Goal: Task Accomplishment & Management: Complete application form

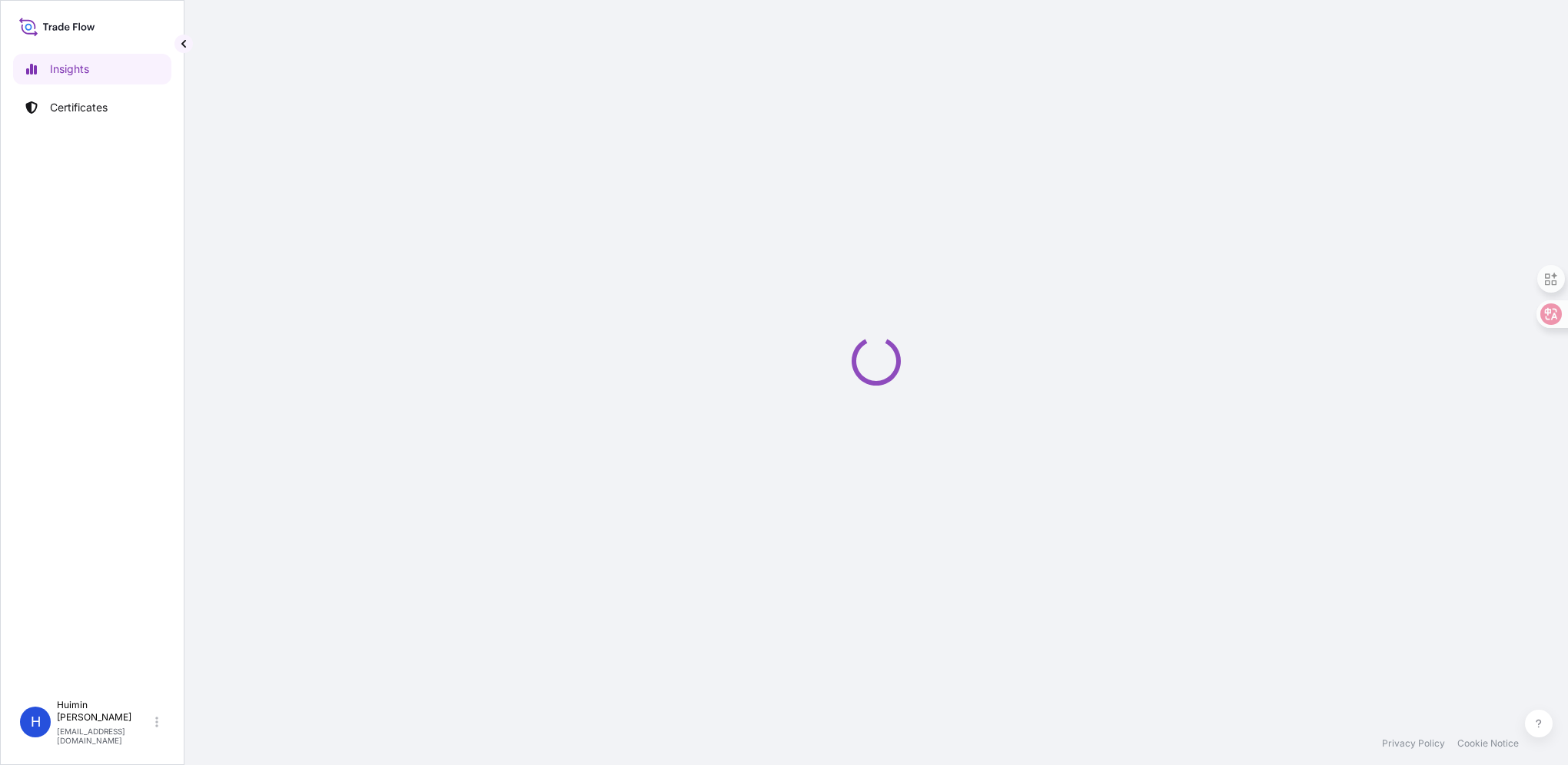
select select "2025"
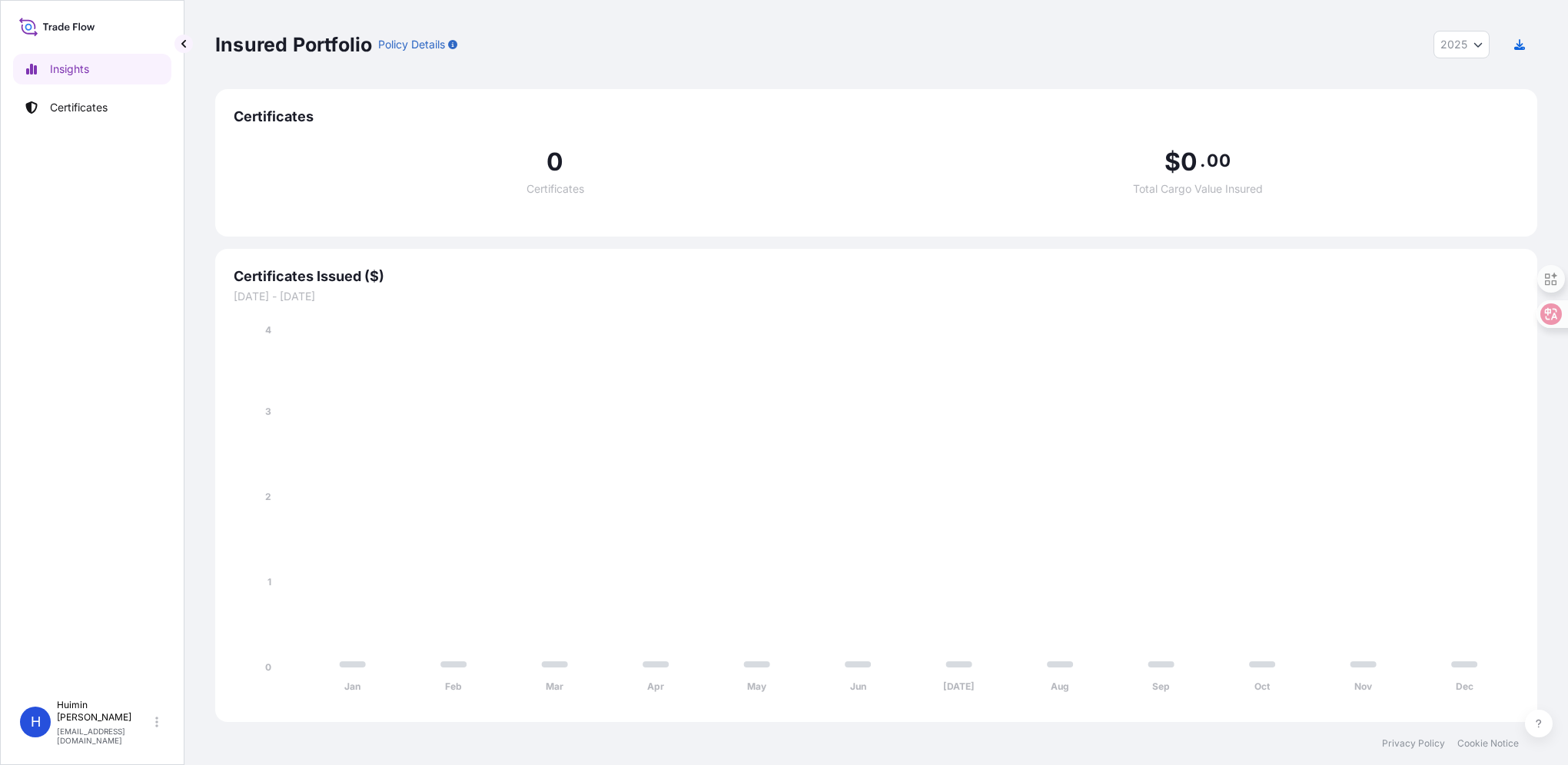
click at [1185, 49] on div "Insured Portfolio Policy Details 2025 2025 2024 2023 2022" at bounding box center [876, 44] width 1322 height 28
click at [76, 108] on p "Certificates" at bounding box center [78, 107] width 58 height 15
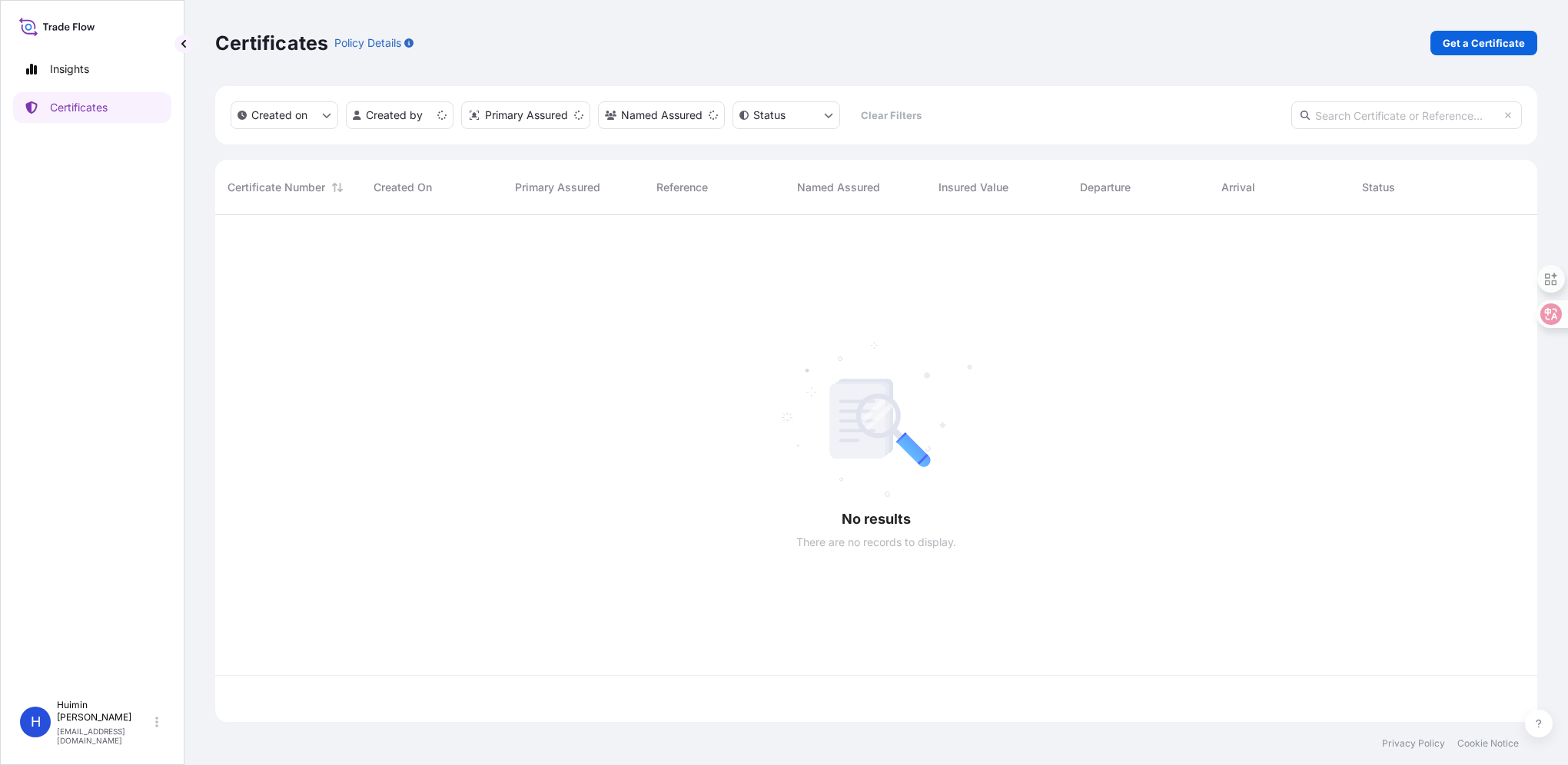
scroll to position [504, 1310]
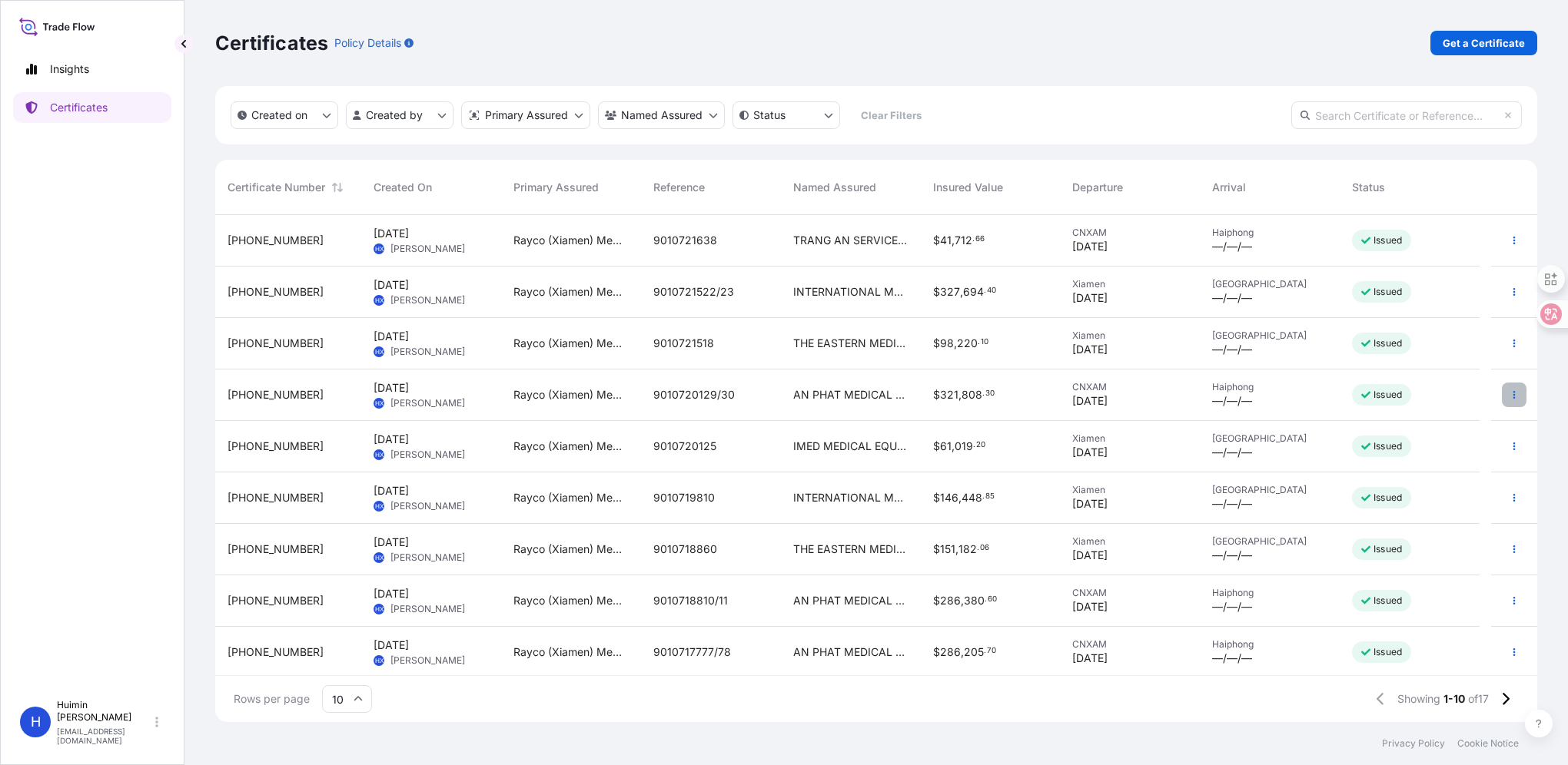
click at [1502, 392] on button "button" at bounding box center [1515, 395] width 25 height 25
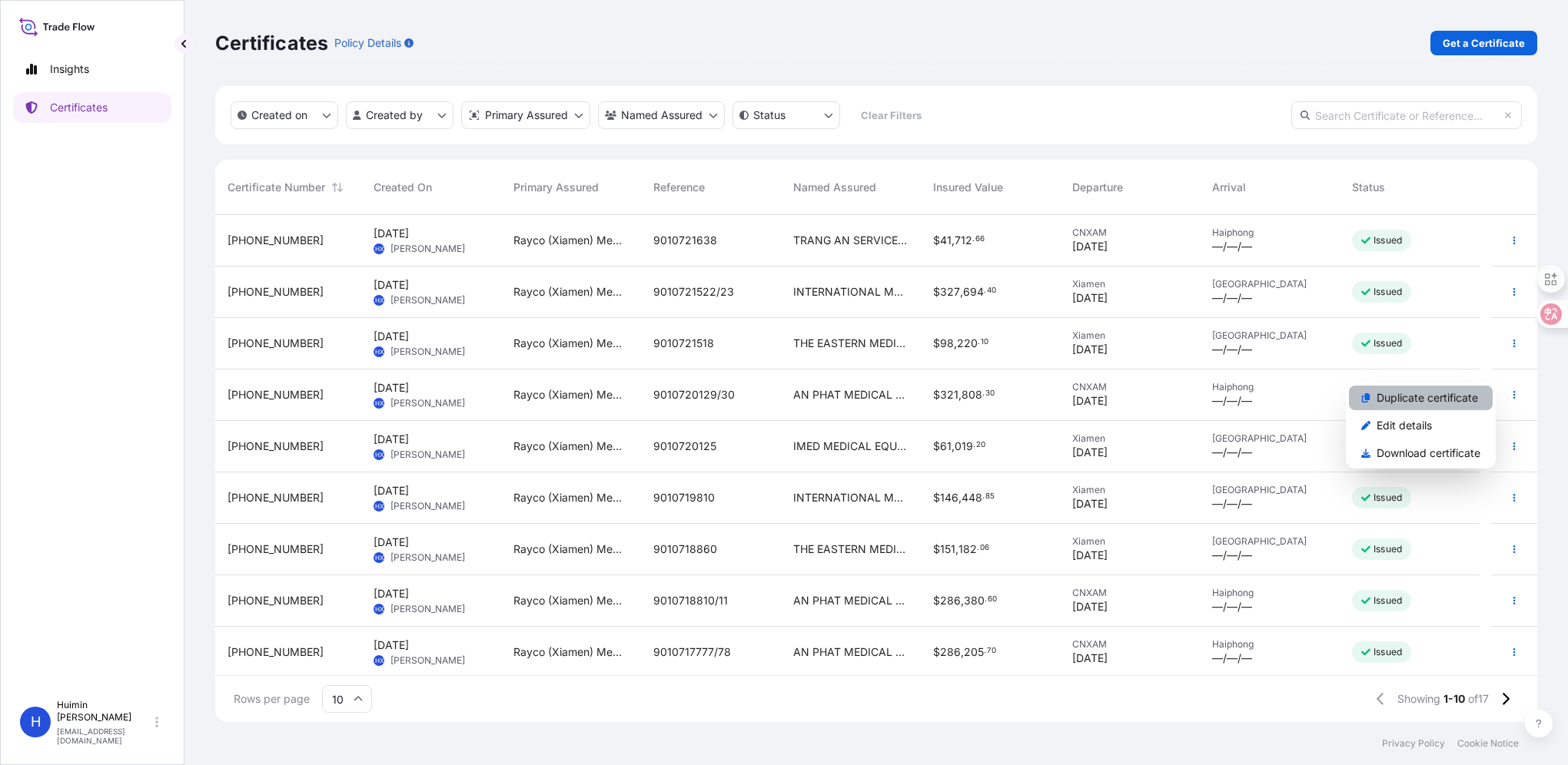
click at [1404, 395] on p "Duplicate certificate" at bounding box center [1428, 397] width 101 height 15
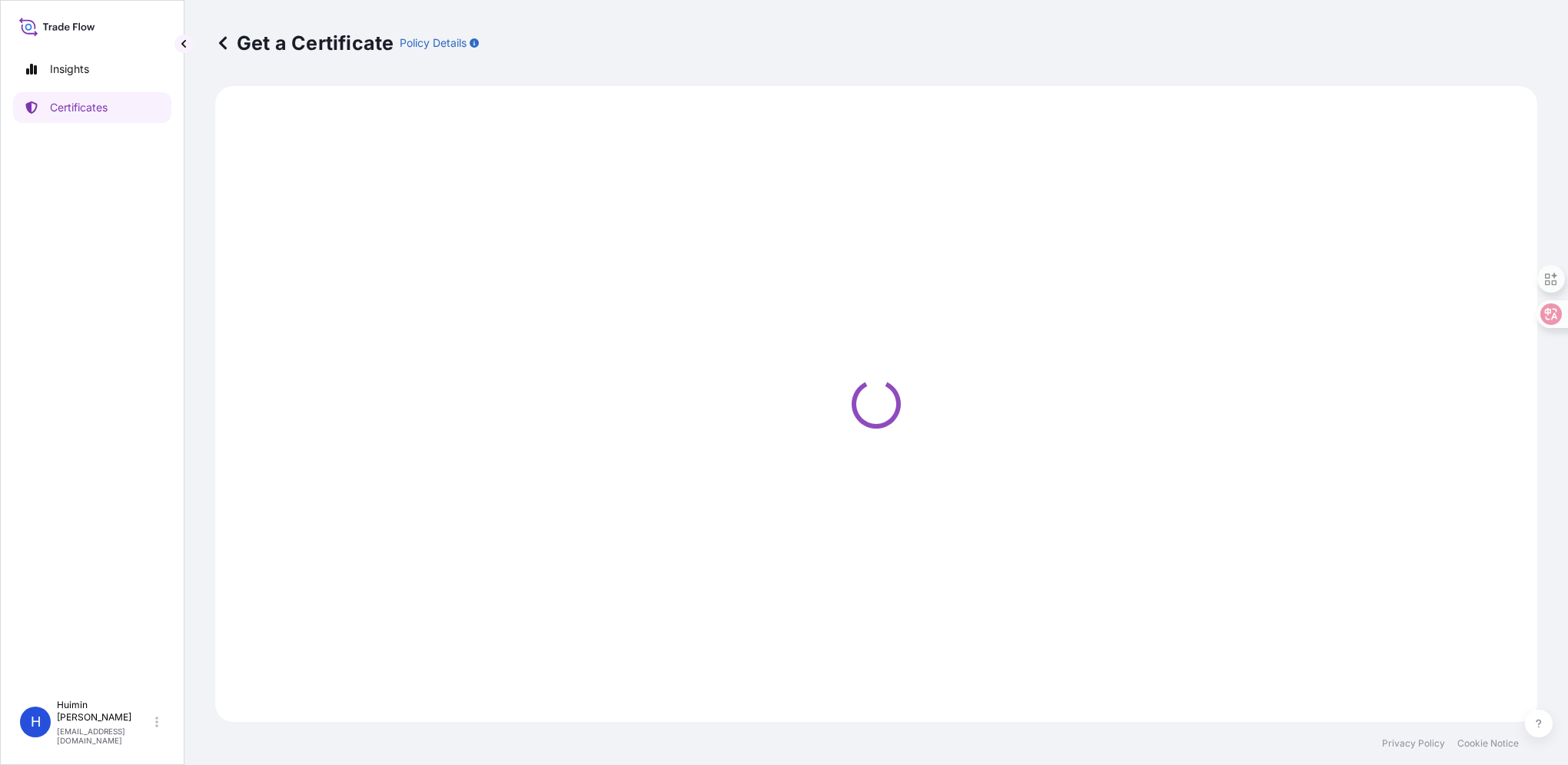
select select "Ocean Vessel"
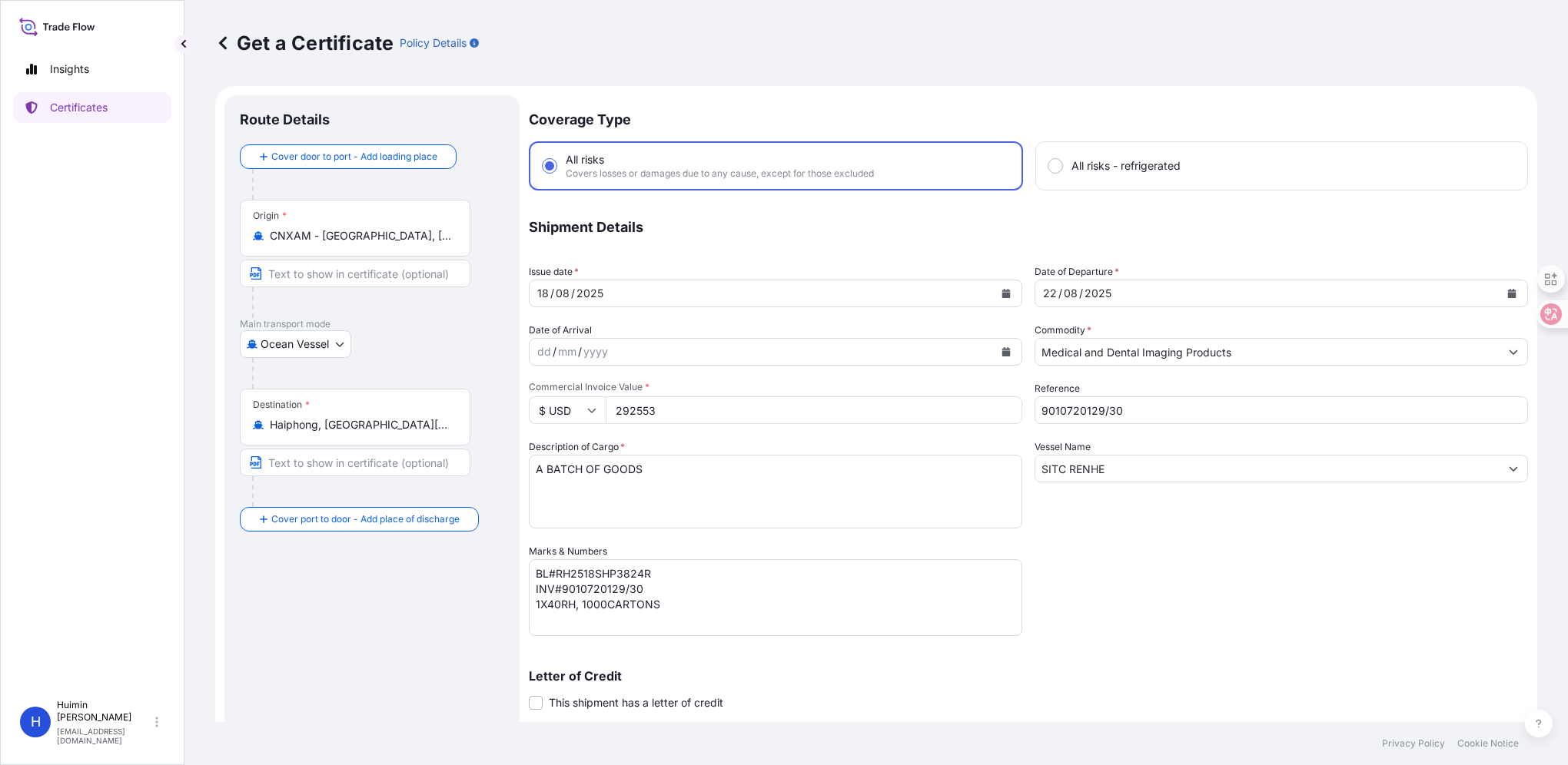
drag, startPoint x: 1043, startPoint y: 406, endPoint x: 892, endPoint y: 406, distance: 151.0
click at [887, 406] on div "Coverage Type All risks Covers losses or damages due to any cause, except for t…" at bounding box center [1028, 487] width 999 height 785
paste input "1664"
type input "9010721664"
click at [543, 412] on div "$ USD 292553" at bounding box center [775, 410] width 493 height 28
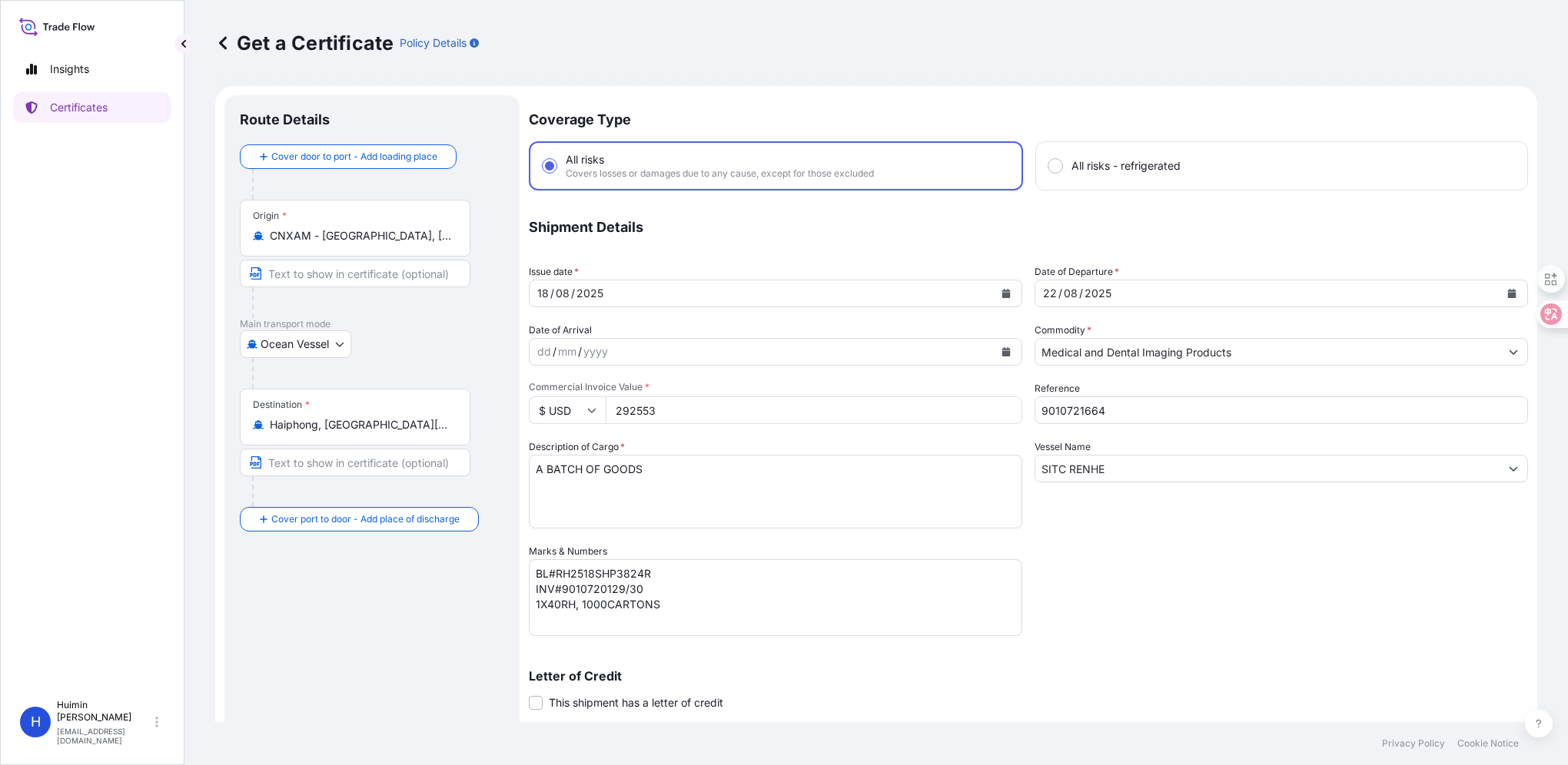
paste input "36892.00"
type input "236892.00"
click at [709, 295] on div "[DATE]" at bounding box center [762, 293] width 464 height 28
click at [1003, 287] on button "Calendar" at bounding box center [1006, 294] width 25 height 25
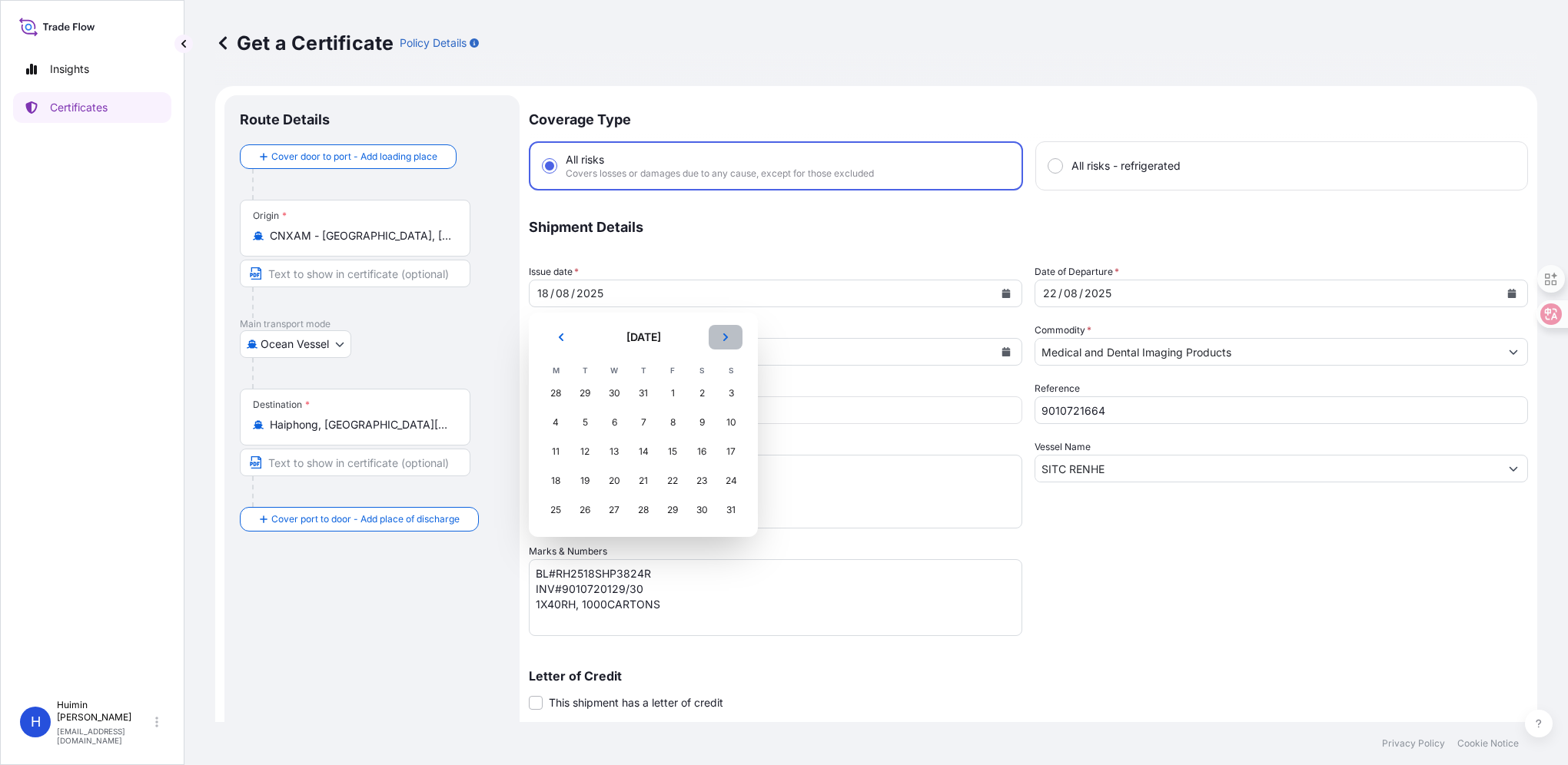
click at [719, 341] on button "Next" at bounding box center [725, 338] width 34 height 25
click at [611, 484] on div "24" at bounding box center [613, 481] width 28 height 28
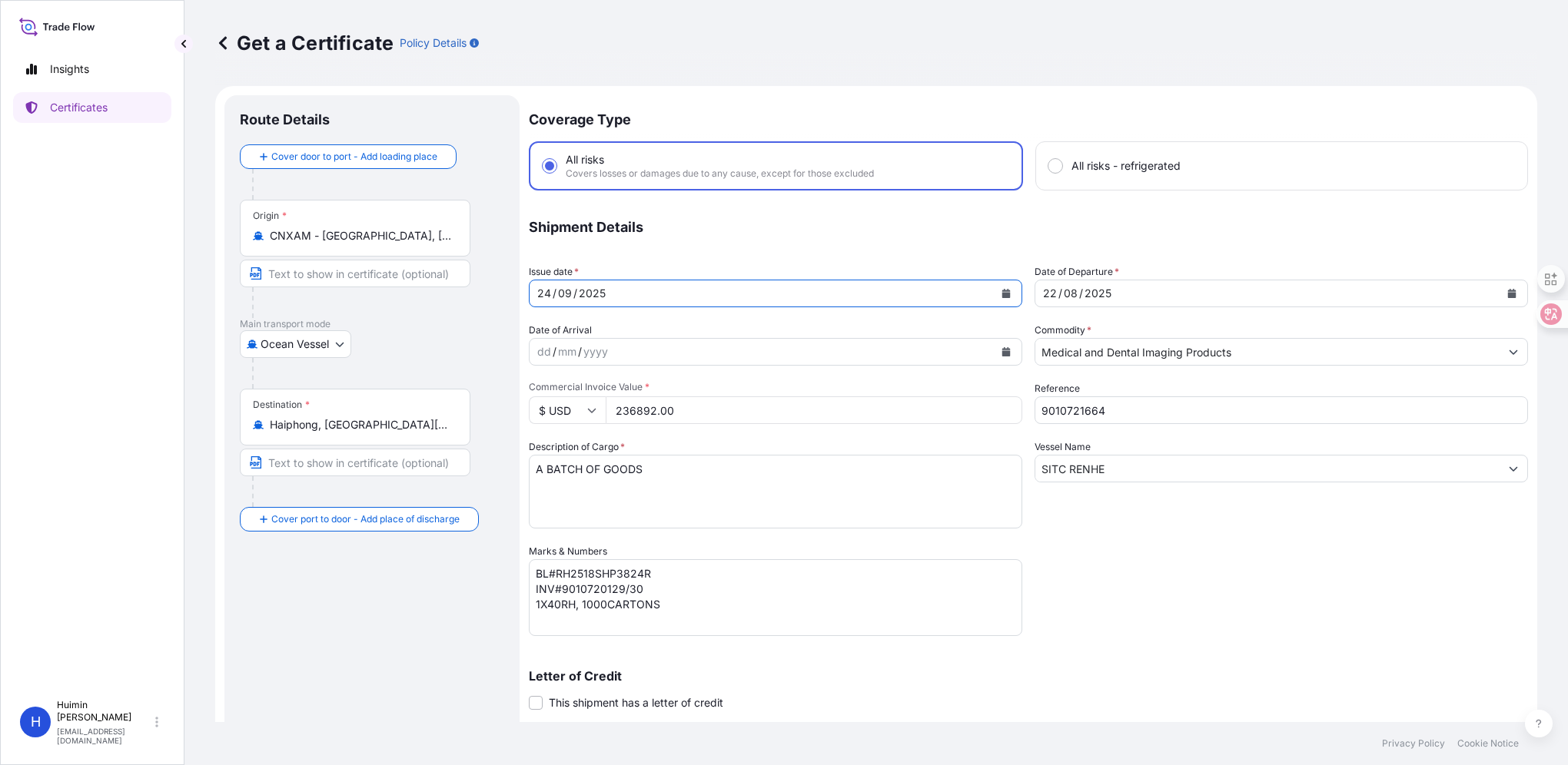
click at [1508, 290] on icon "Calendar" at bounding box center [1513, 293] width 9 height 9
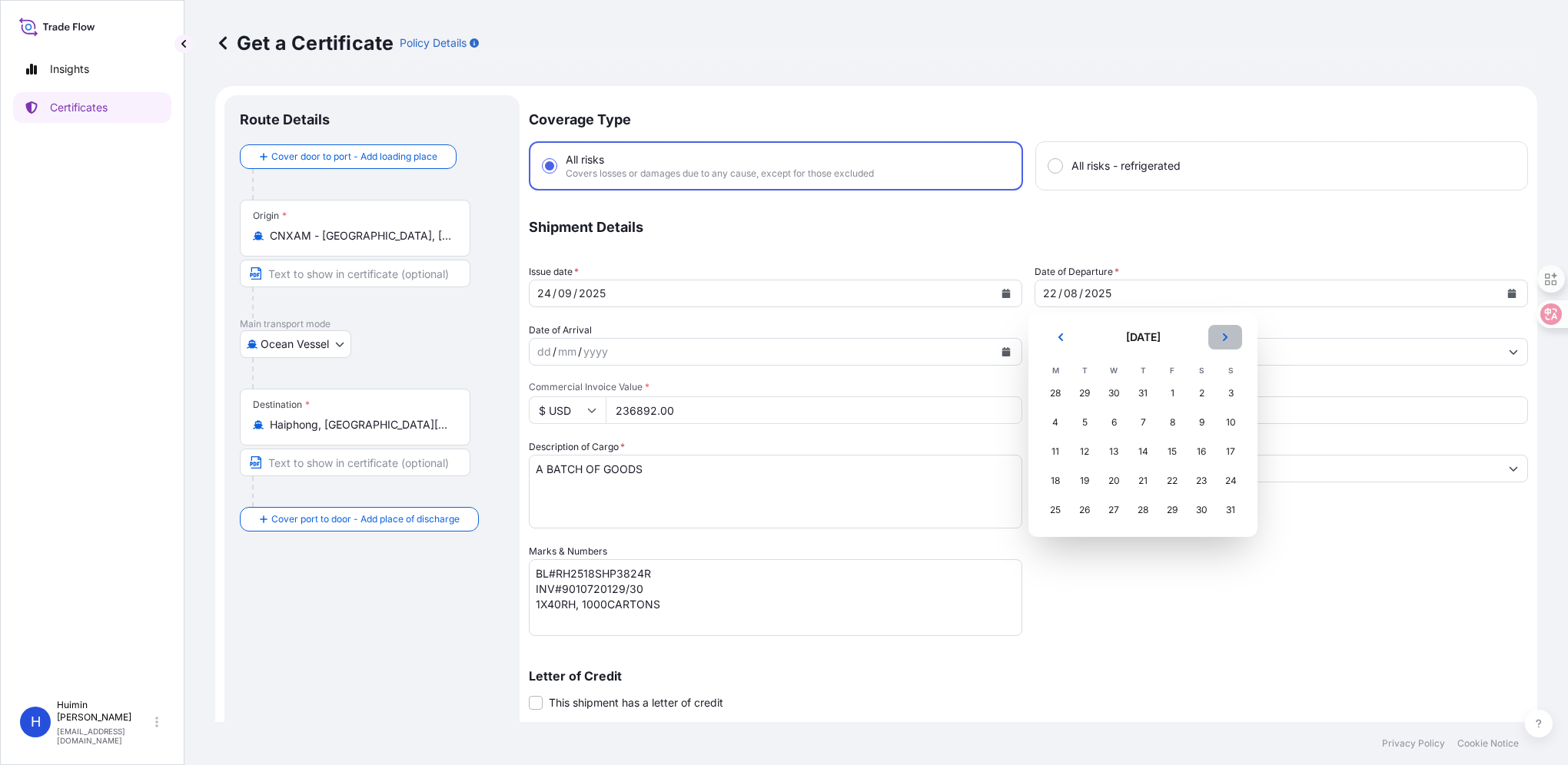
click at [1230, 339] on button "Next" at bounding box center [1225, 338] width 34 height 25
click at [1201, 486] on div "27" at bounding box center [1201, 481] width 28 height 28
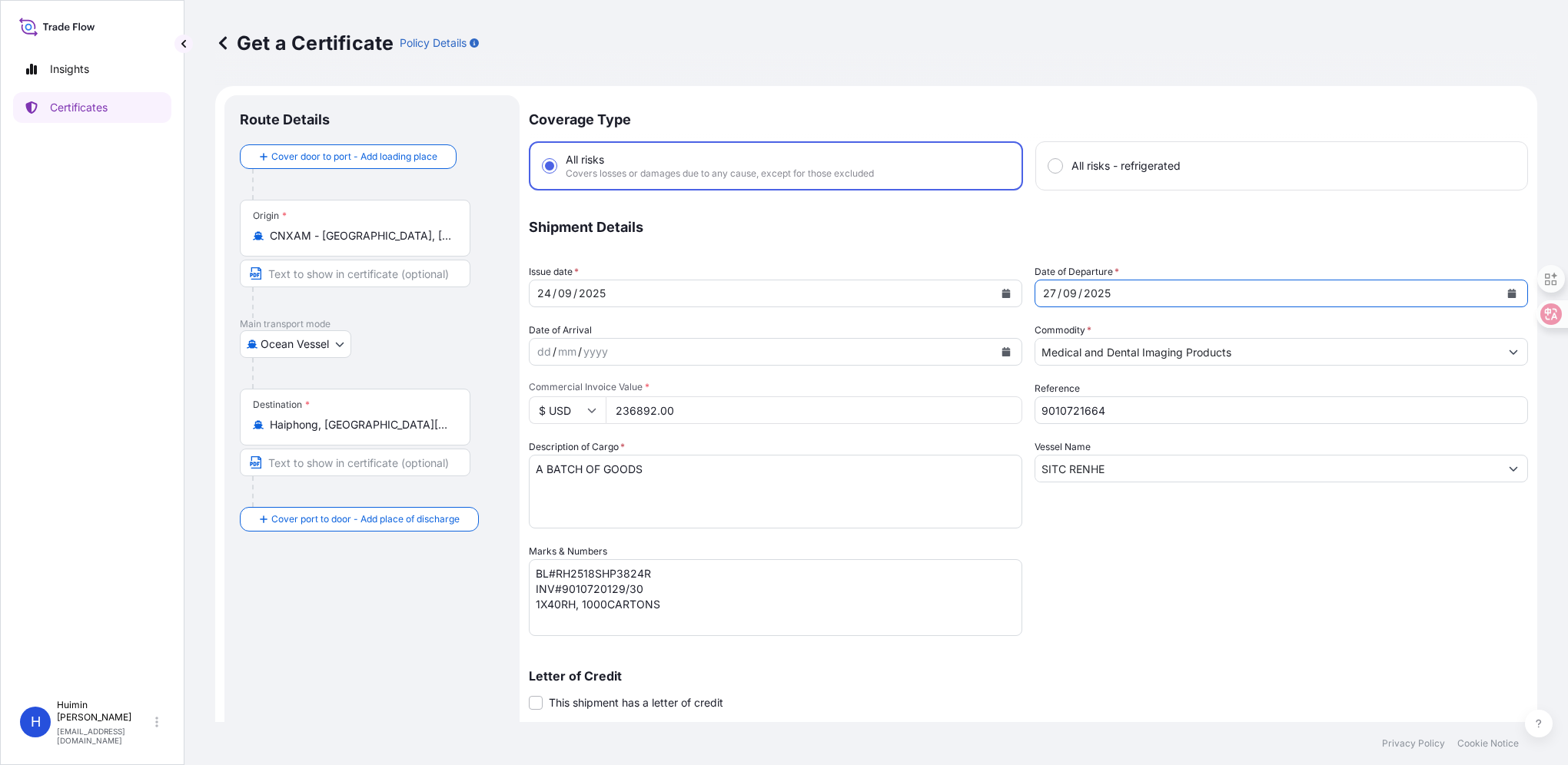
click at [1177, 620] on div "Coverage Type All risks Covers losses or damages due to any cause, except for t…" at bounding box center [1028, 487] width 999 height 785
drag, startPoint x: 1045, startPoint y: 463, endPoint x: 978, endPoint y: 463, distance: 67.0
click at [965, 463] on div "Coverage Type All risks Covers losses or damages due to any cause, except for t…" at bounding box center [1028, 487] width 999 height 785
paste input "KOTA RIA"
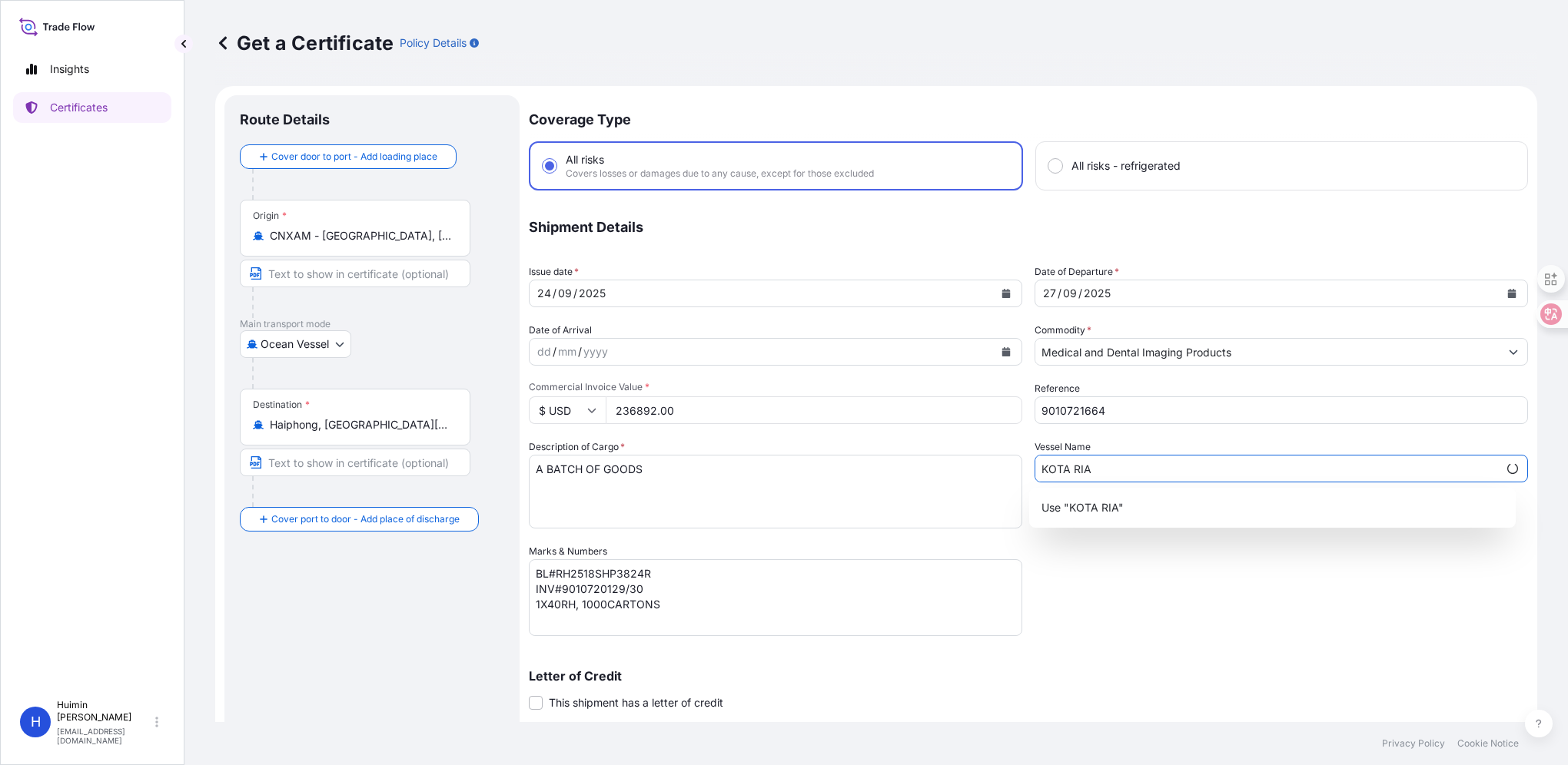
type input "KOTA RIA"
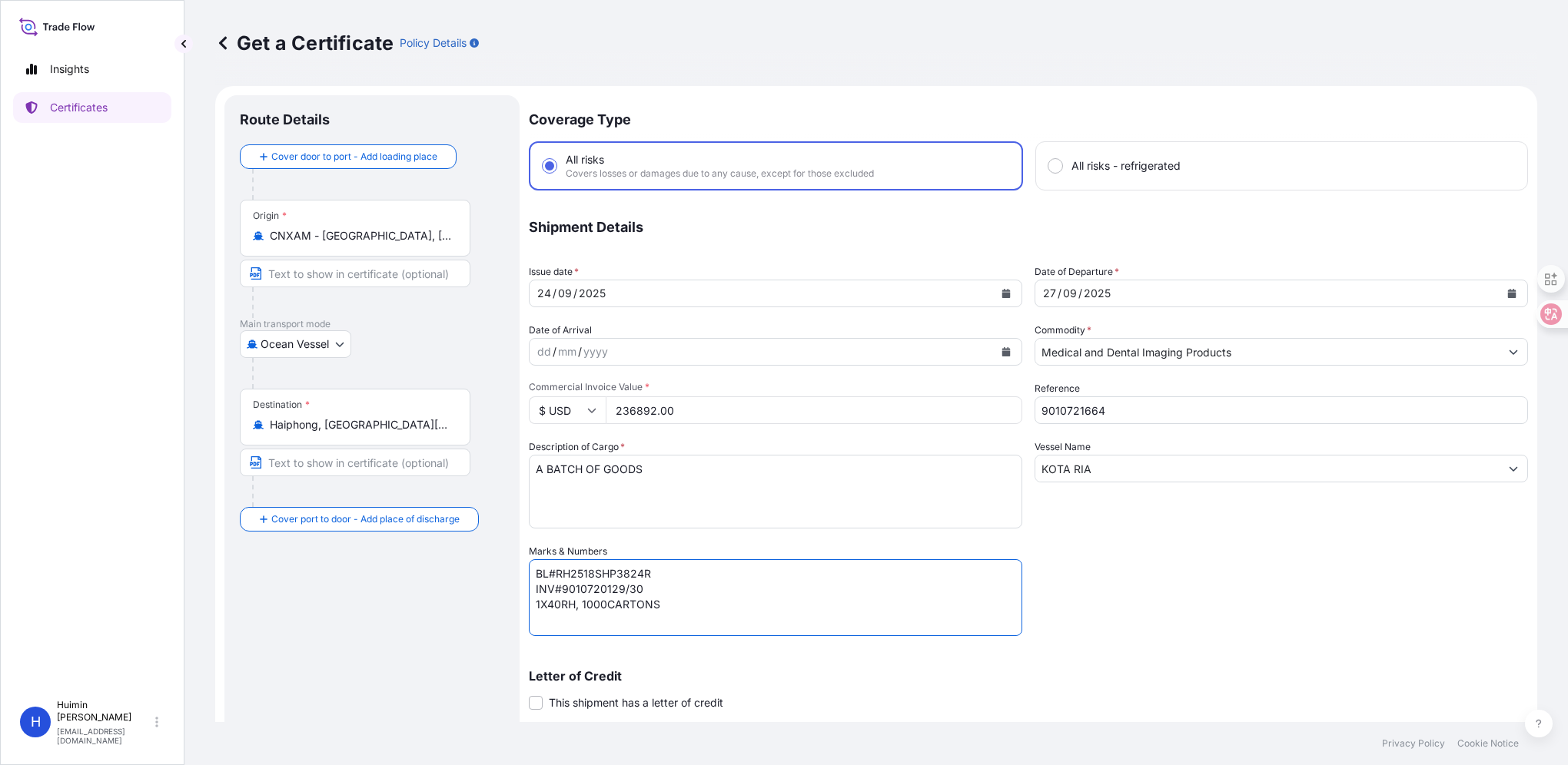
click at [584, 575] on textarea "BL#RH2518SHP3824R INV#9010720129/30 1X40RH, 1000CARTONS" at bounding box center [775, 598] width 493 height 76
paste textarea "XMN500439200"
click at [620, 588] on textarea "BL#RH2518SHP3824R INV#9010720129/30 1X40RH, 1000CARTONS" at bounding box center [775, 598] width 493 height 76
drag, startPoint x: 639, startPoint y: 588, endPoint x: 562, endPoint y: 587, distance: 77.0
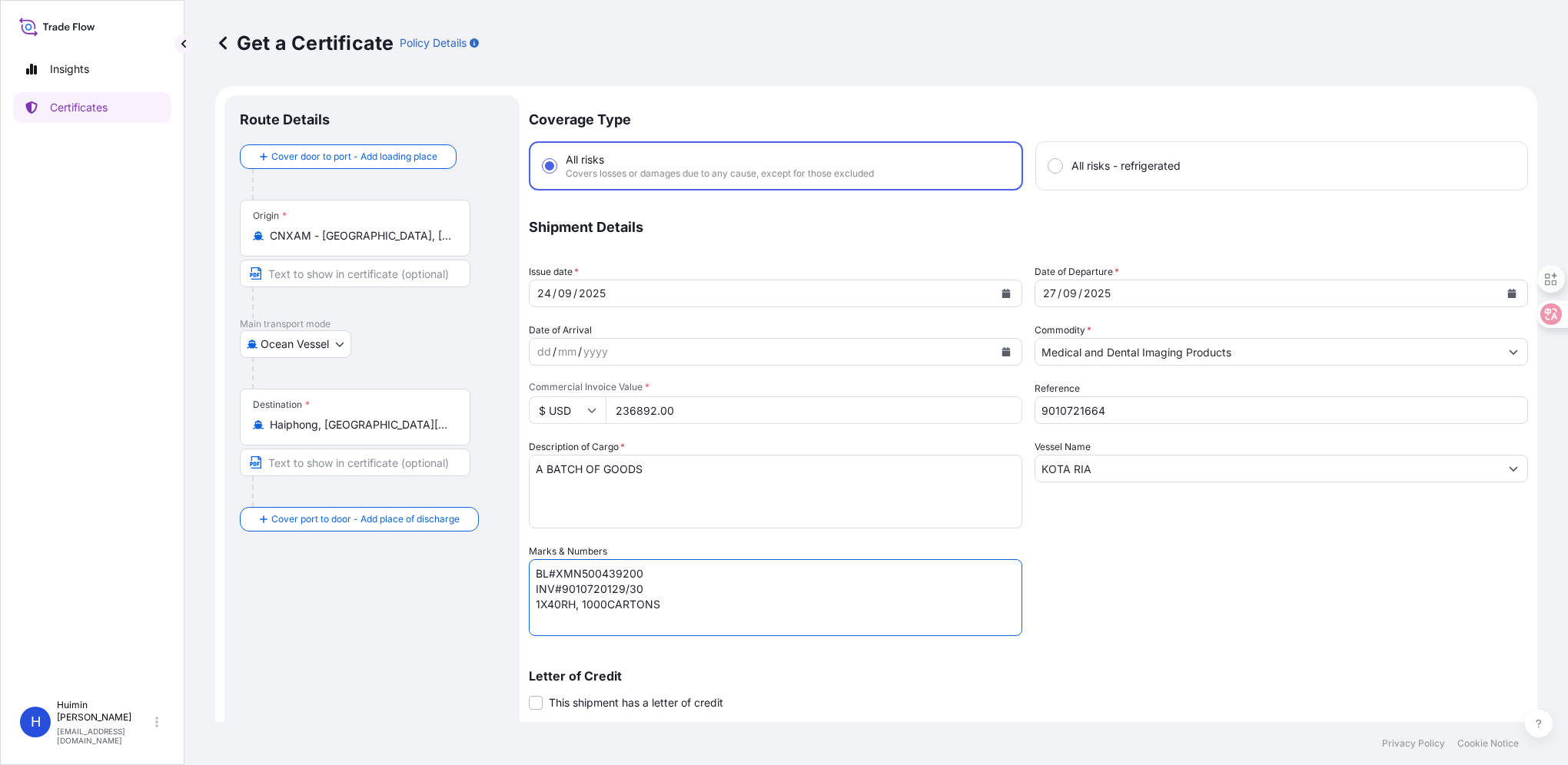
click at [562, 587] on textarea "BL#RH2518SHP3824R INV#9010720129/30 1X40RH, 1000CARTONS" at bounding box center [775, 598] width 493 height 76
paste textarea "1664"
drag, startPoint x: 581, startPoint y: 606, endPoint x: 601, endPoint y: 615, distance: 21.9
click at [601, 615] on textarea "BL#RH2518SHP3824R INV#9010720129/30 1X40RH, 1000CARTONS" at bounding box center [775, 598] width 493 height 76
type textarea "BL#XMN500439200 INV#9010721664 1X40RH, 750CARTONS"
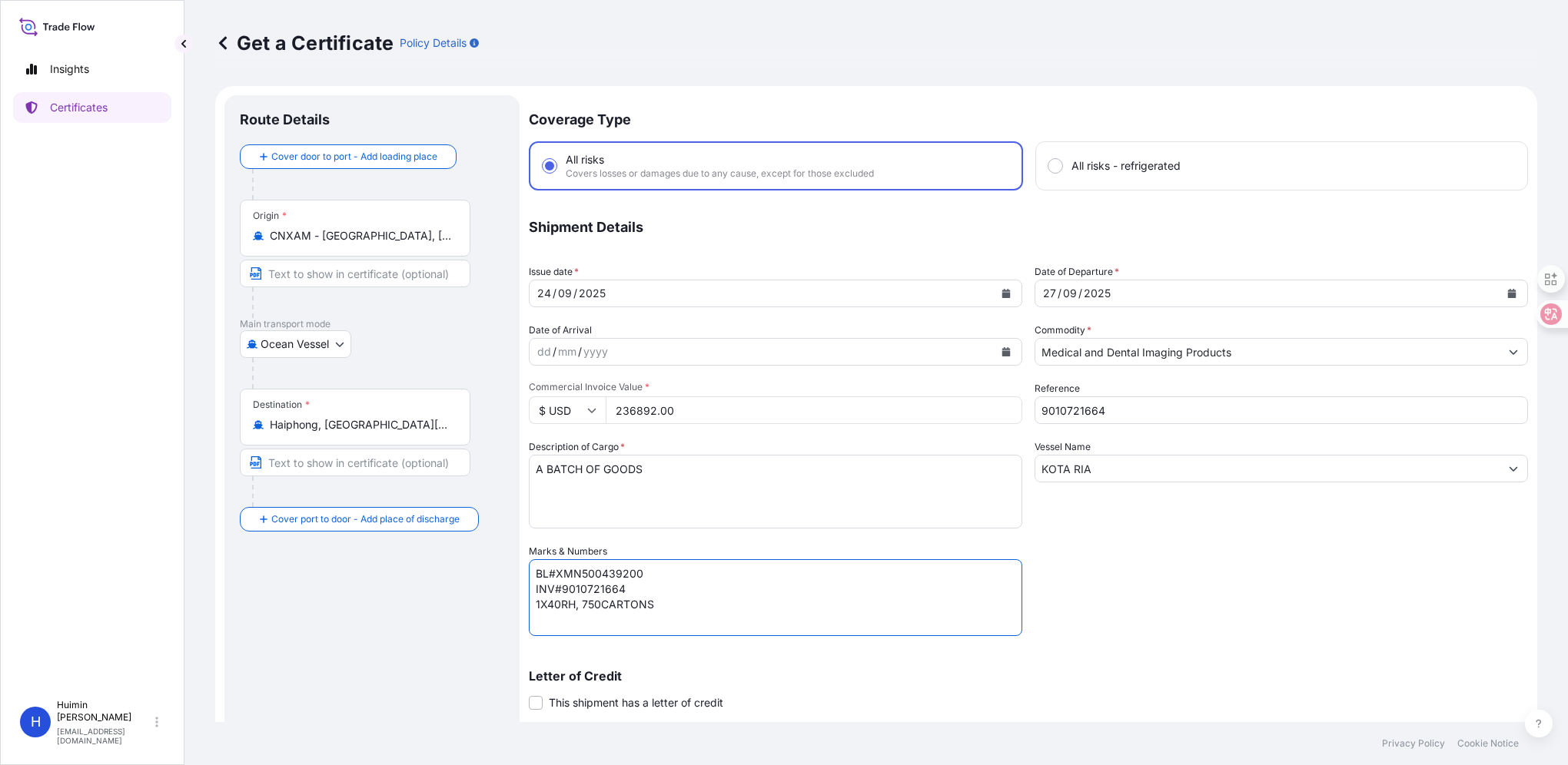
click at [1073, 578] on div "Coverage Type All risks Covers losses or damages due to any cause, except for t…" at bounding box center [1028, 487] width 999 height 785
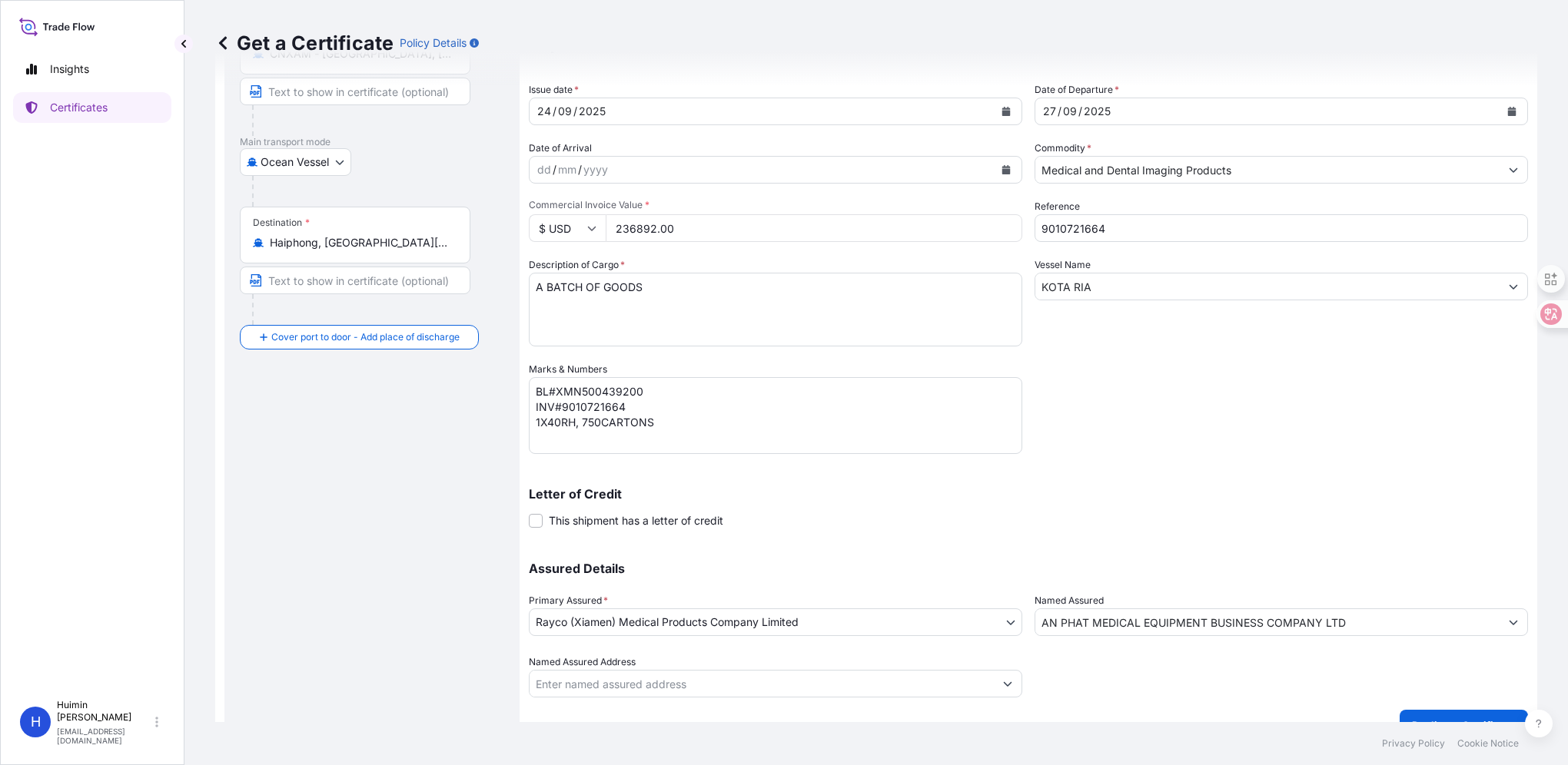
scroll to position [208, 0]
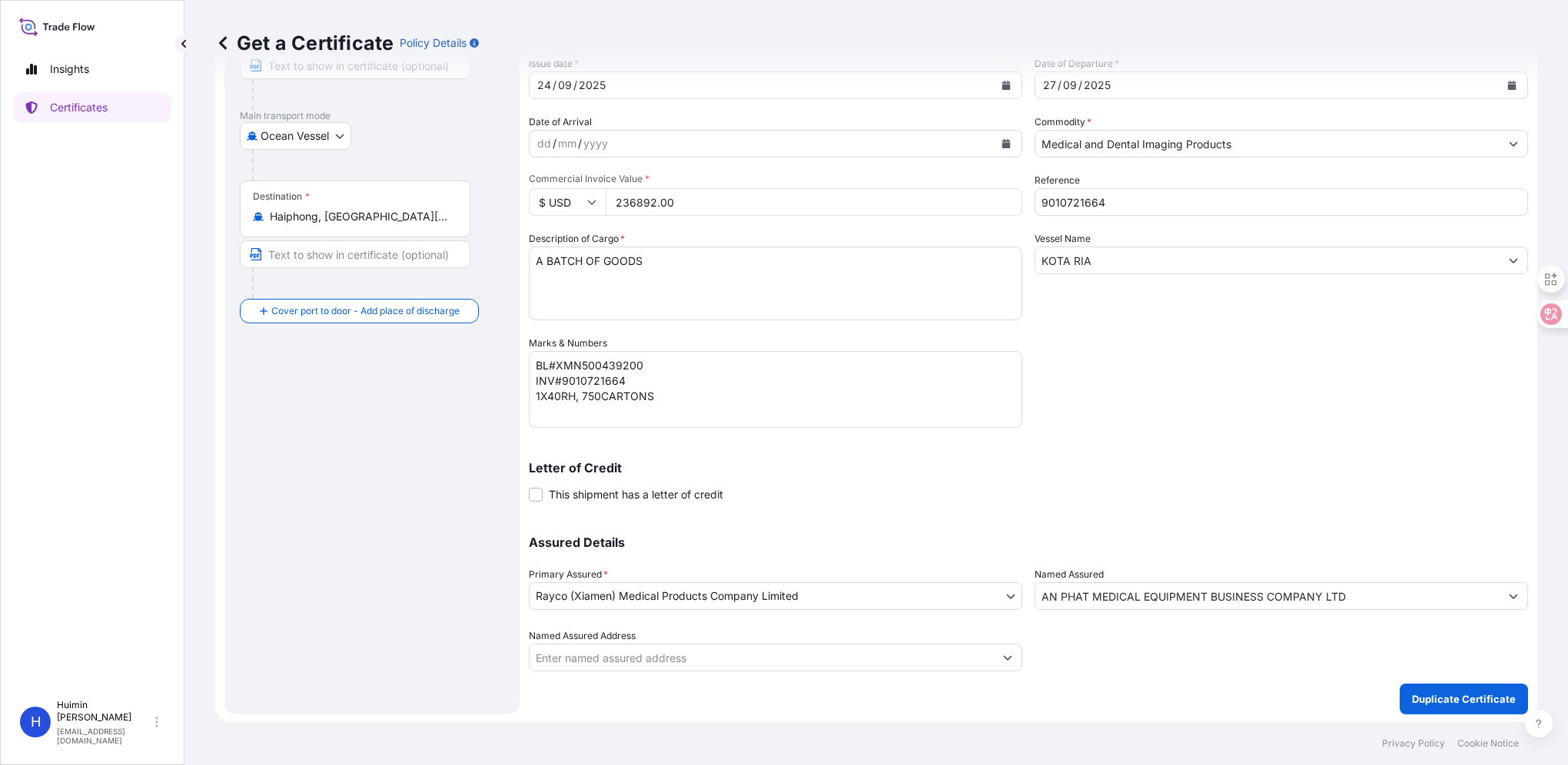
click at [935, 590] on body "Insights Certificates H [PERSON_NAME] [PERSON_NAME][EMAIL_ADDRESS][DOMAIN_NAME]…" at bounding box center [784, 382] width 1568 height 765
click at [1453, 704] on p "Duplicate Certificate" at bounding box center [1464, 698] width 104 height 15
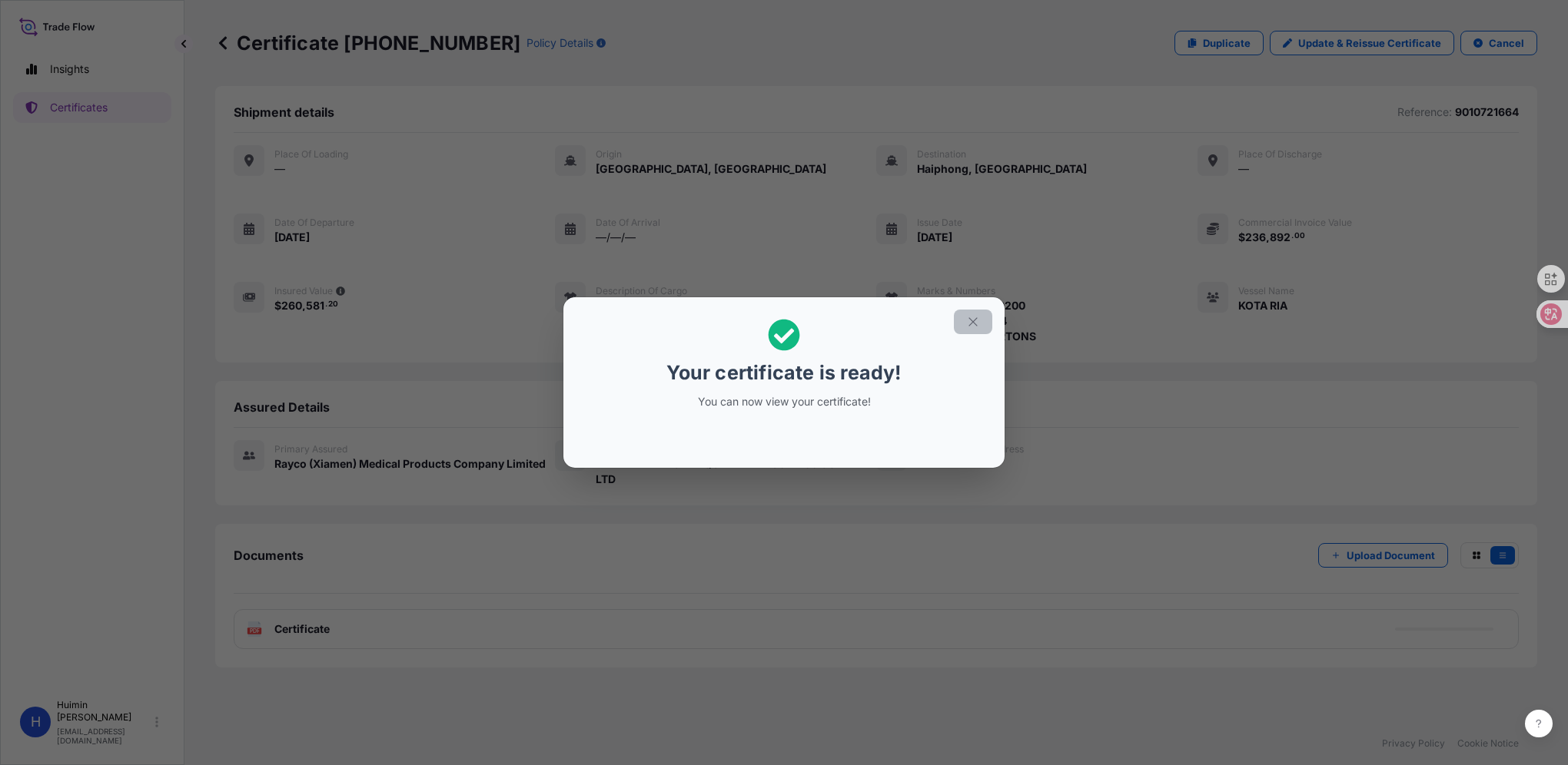
click at [969, 324] on icon "button" at bounding box center [973, 323] width 14 height 14
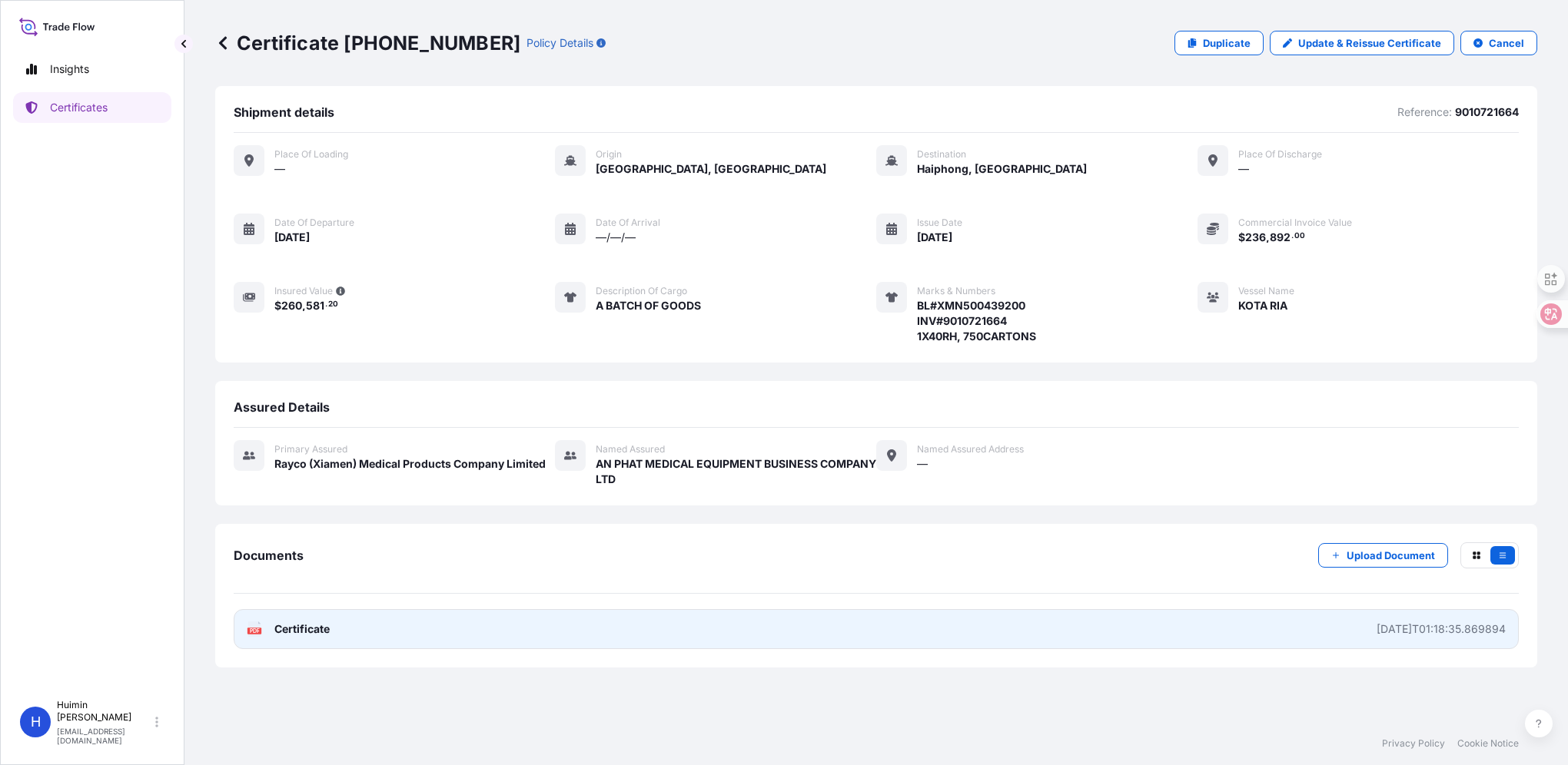
click at [294, 634] on link "PDF Certificate [DATE]T01:18:35.869894" at bounding box center [876, 629] width 1285 height 40
